Goal: Check status: Check status

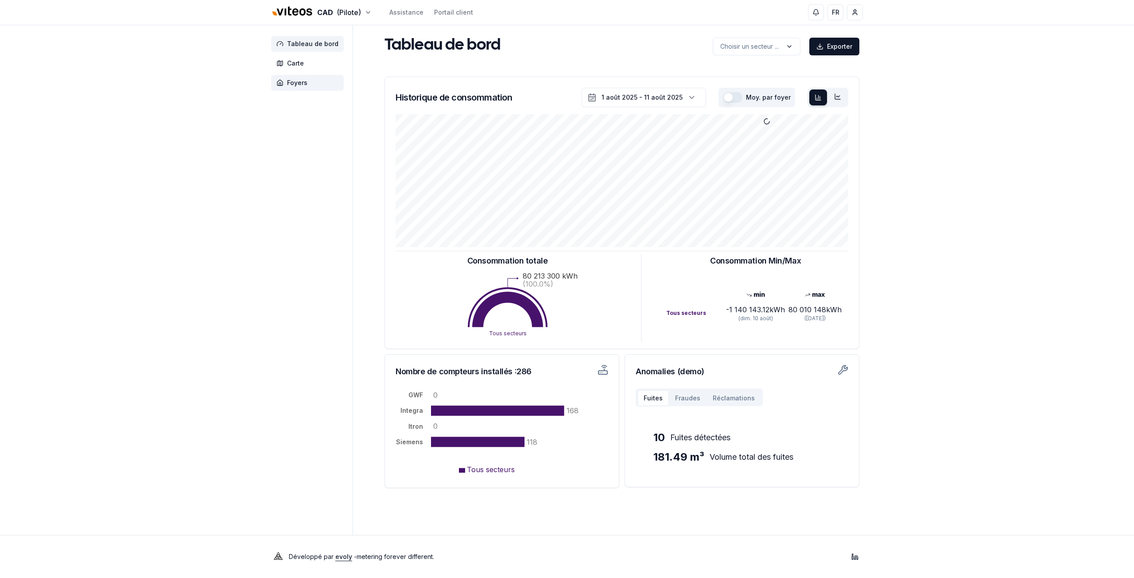
click at [303, 79] on span "Foyers" at bounding box center [297, 82] width 20 height 9
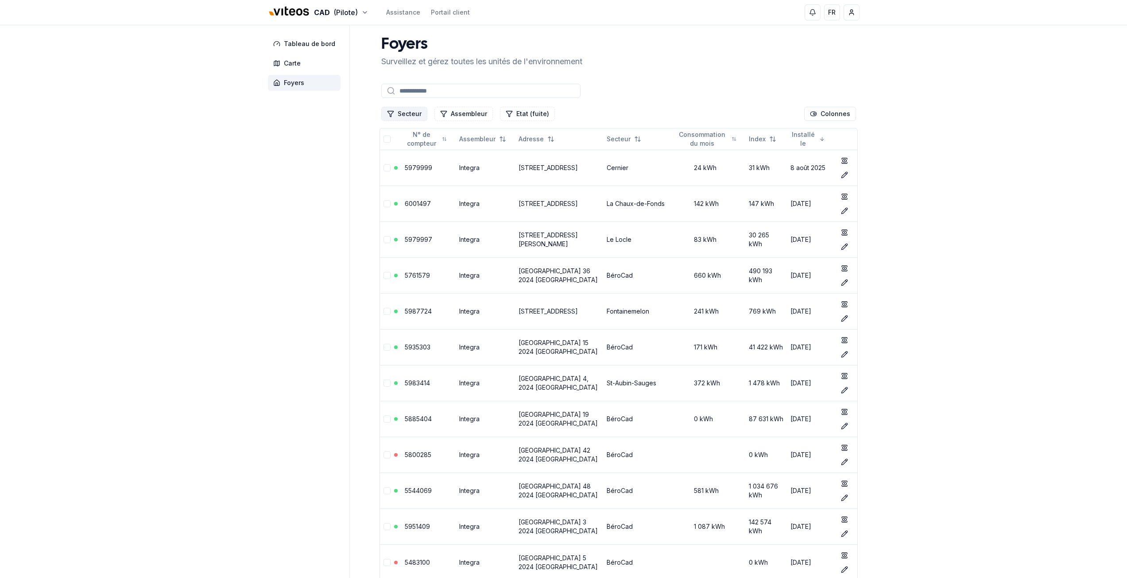
click at [421, 115] on button "Secteur" at bounding box center [404, 114] width 46 height 14
click at [410, 165] on span "Cadbar" at bounding box center [409, 166] width 22 height 9
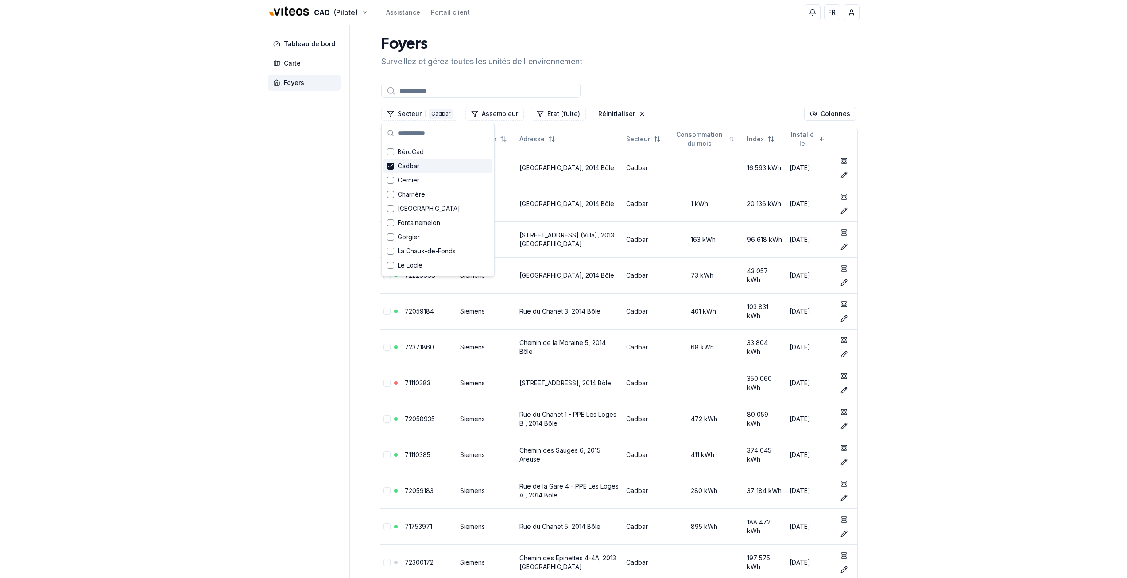
click at [437, 168] on div "Desc" at bounding box center [428, 171] width 52 height 14
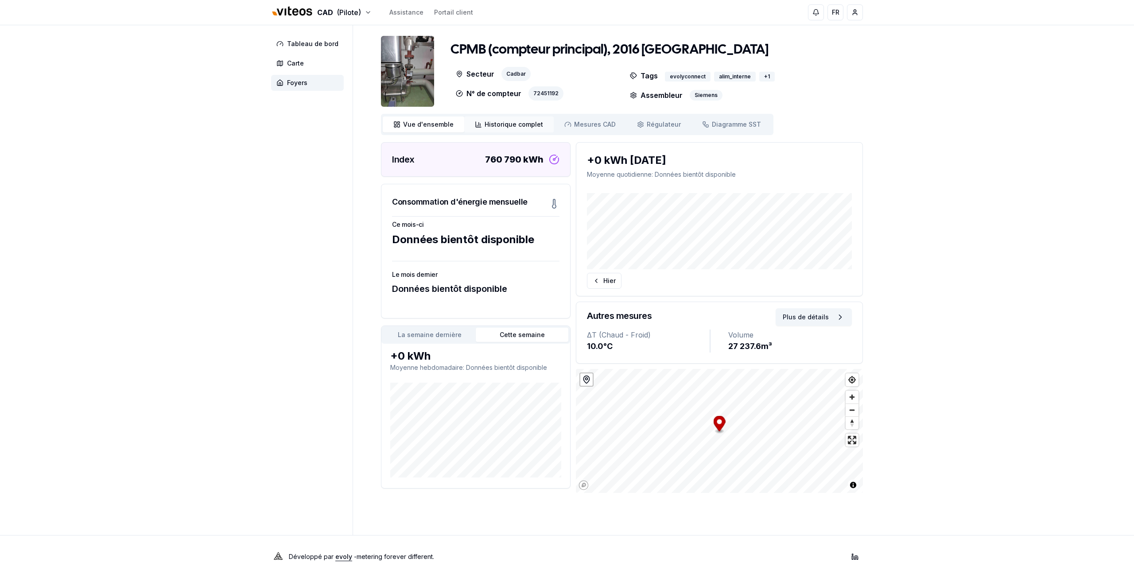
click at [517, 128] on span "Historique complet" at bounding box center [513, 124] width 58 height 9
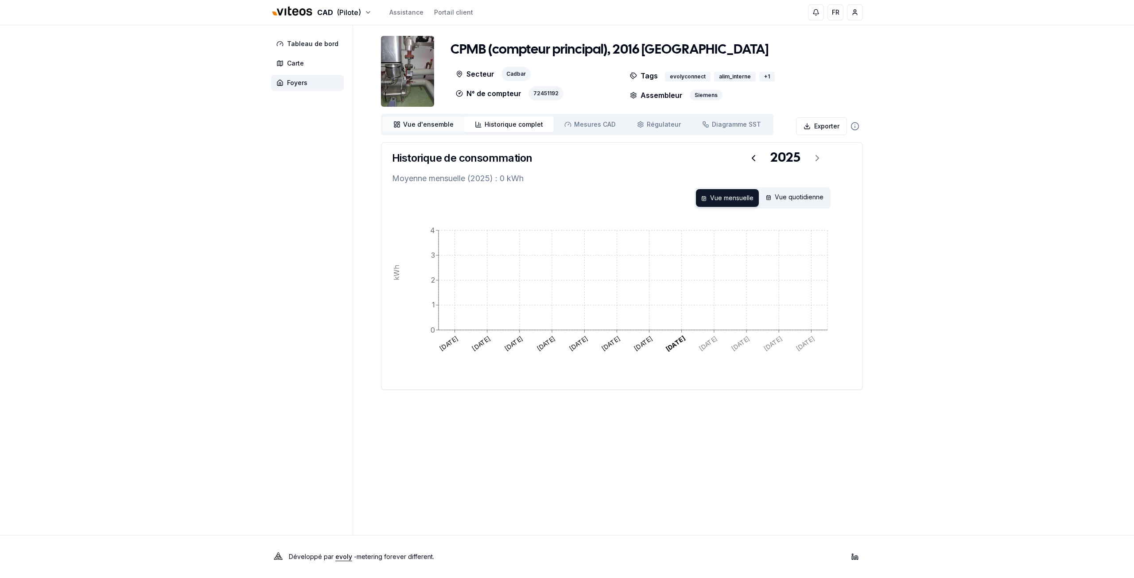
click at [411, 128] on span "Vue d'ensemble" at bounding box center [428, 124] width 50 height 9
